Goal: Information Seeking & Learning: Learn about a topic

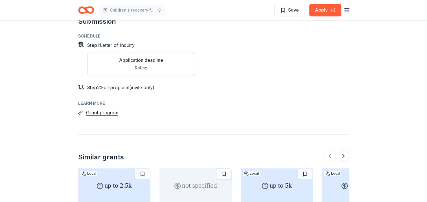
scroll to position [480, 0]
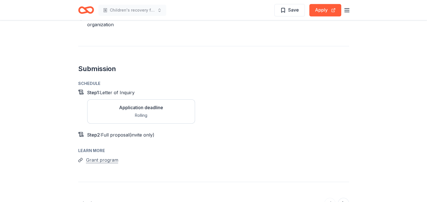
click at [109, 156] on button "Grant program" at bounding box center [102, 159] width 32 height 7
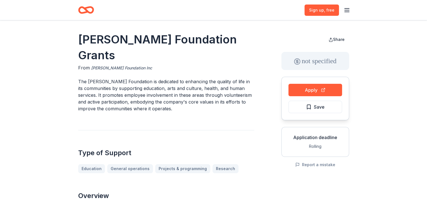
click at [122, 65] on link "A O Smith Foundation Inc" at bounding box center [121, 68] width 61 height 7
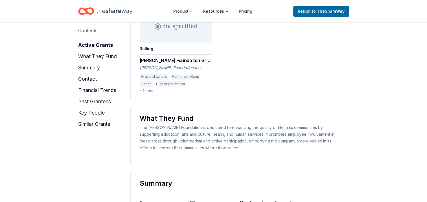
scroll to position [169, 0]
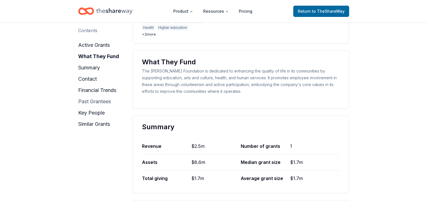
click at [102, 100] on button "past grantees" at bounding box center [94, 101] width 33 height 9
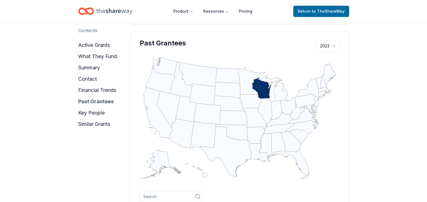
scroll to position [582, 0]
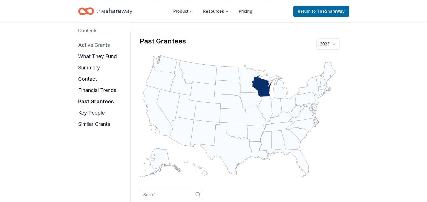
click at [101, 47] on button "active grants" at bounding box center [94, 45] width 32 height 9
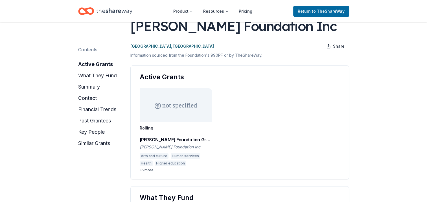
scroll to position [0, 0]
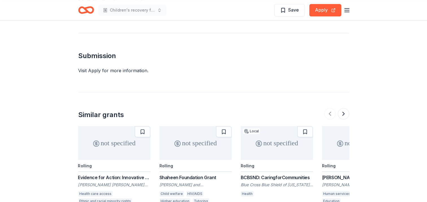
scroll to position [536, 0]
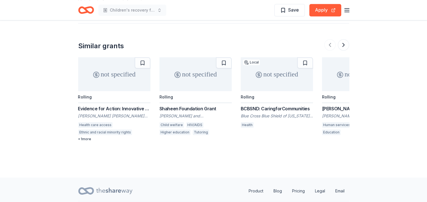
click at [185, 105] on div "Shaheen Foundation Grant David and Linda Shaheen Foundation Child welfare HIV/A…" at bounding box center [195, 121] width 72 height 32
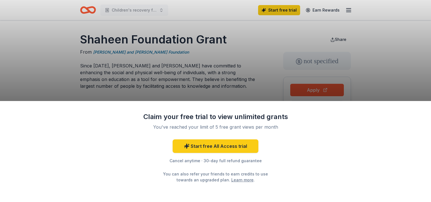
click at [386, 57] on div "Claim your free trial to view unlimited grants You've reached your limit of 5 f…" at bounding box center [215, 101] width 431 height 202
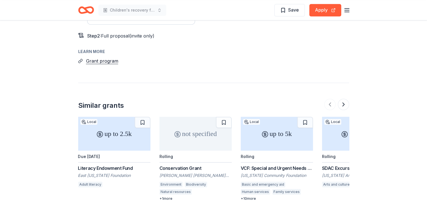
scroll to position [593, 0]
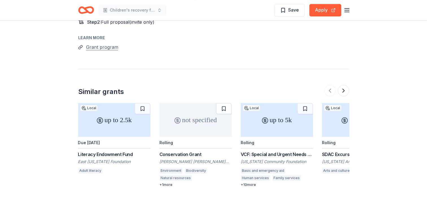
click at [114, 43] on button "Grant program" at bounding box center [102, 46] width 32 height 7
